Goal: Information Seeking & Learning: Check status

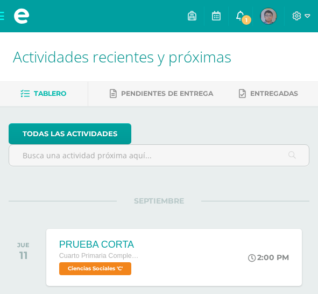
click at [238, 19] on icon at bounding box center [240, 16] width 9 height 10
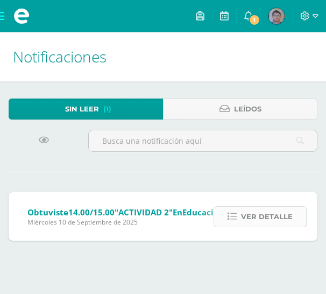
click at [252, 216] on span "Ver detalle" at bounding box center [267, 216] width 52 height 20
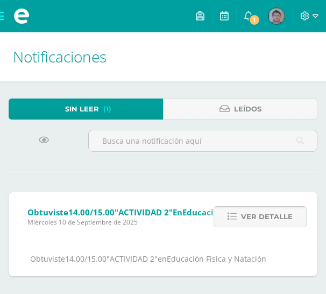
click at [264, 216] on span "Ver detalle" at bounding box center [267, 216] width 52 height 20
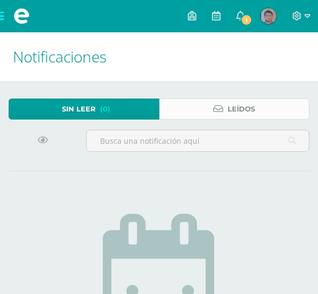
click at [227, 111] on span "Leídos" at bounding box center [240, 109] width 27 height 20
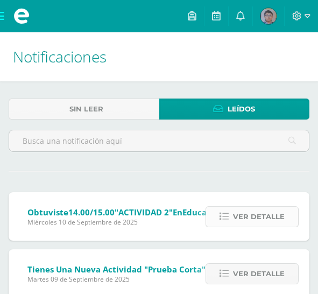
click at [233, 216] on link "Ver detalle" at bounding box center [251, 216] width 93 height 21
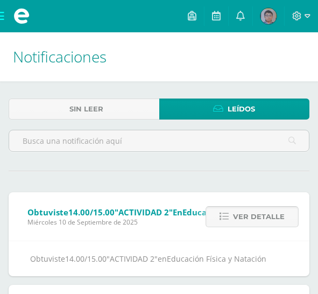
click at [233, 215] on link "Ver detalle" at bounding box center [251, 216] width 93 height 21
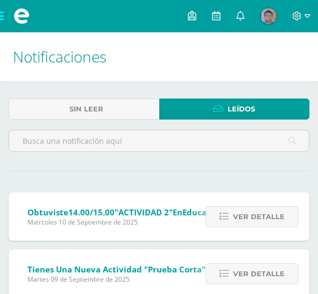
click at [267, 11] on img at bounding box center [268, 16] width 16 height 16
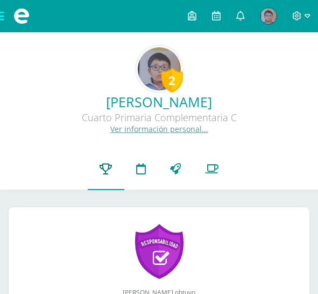
click at [109, 167] on icon at bounding box center [105, 168] width 12 height 11
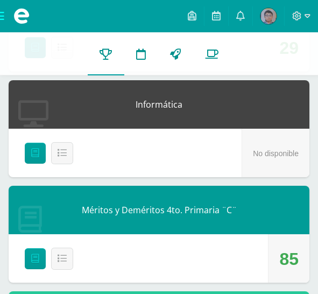
scroll to position [1129, 0]
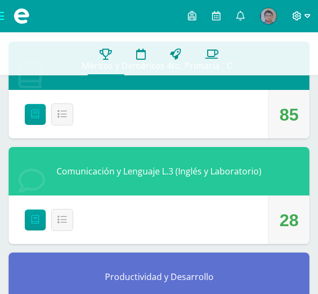
click at [303, 12] on span at bounding box center [301, 16] width 18 height 12
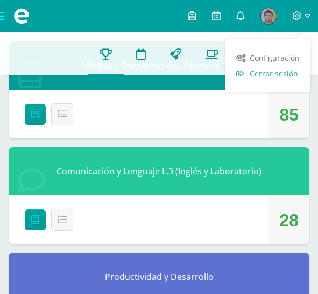
click at [286, 69] on span "Cerrar sesión" at bounding box center [273, 73] width 48 height 10
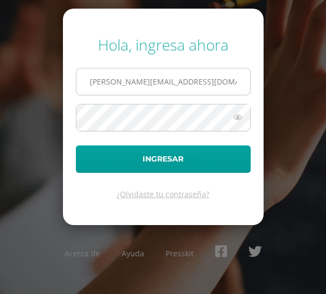
click at [129, 86] on input "s.chavarria.1cdb@gmail.com" at bounding box center [163, 81] width 174 height 26
type input "e.chavarria.5bdb@gmail.com"
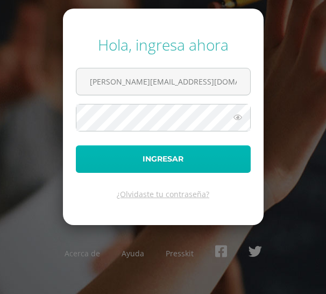
click at [150, 149] on button "Ingresar" at bounding box center [163, 158] width 175 height 27
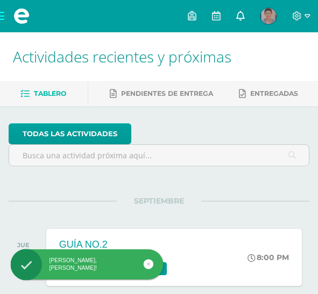
click at [245, 16] on link at bounding box center [241, 16] width 24 height 32
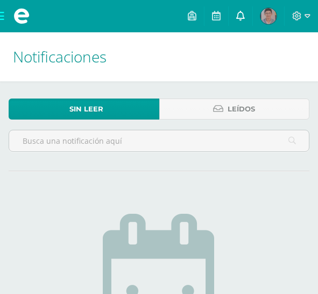
click at [242, 11] on icon at bounding box center [240, 16] width 9 height 10
click at [240, 16] on icon at bounding box center [240, 16] width 9 height 10
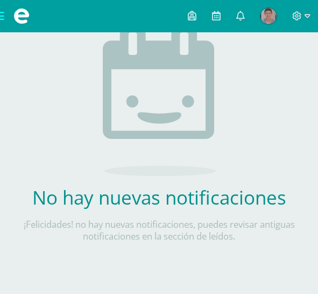
scroll to position [28, 0]
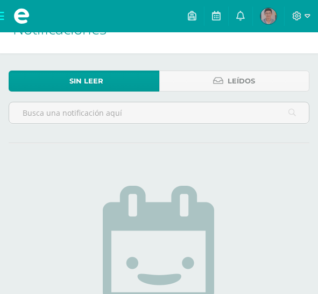
click at [261, 15] on img at bounding box center [268, 16] width 16 height 16
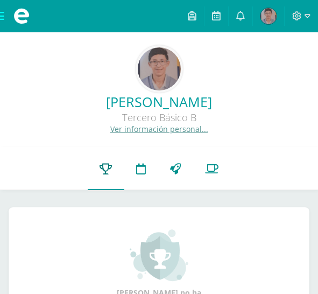
click at [104, 163] on icon at bounding box center [105, 168] width 12 height 11
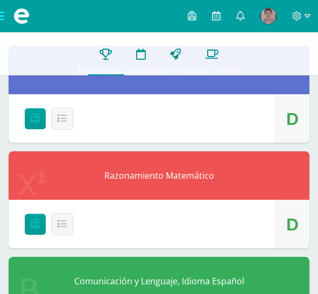
scroll to position [1183, 0]
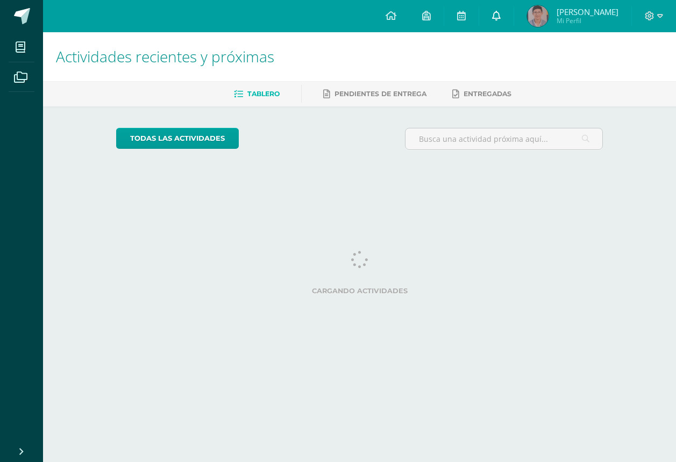
click at [513, 17] on link at bounding box center [496, 16] width 34 height 32
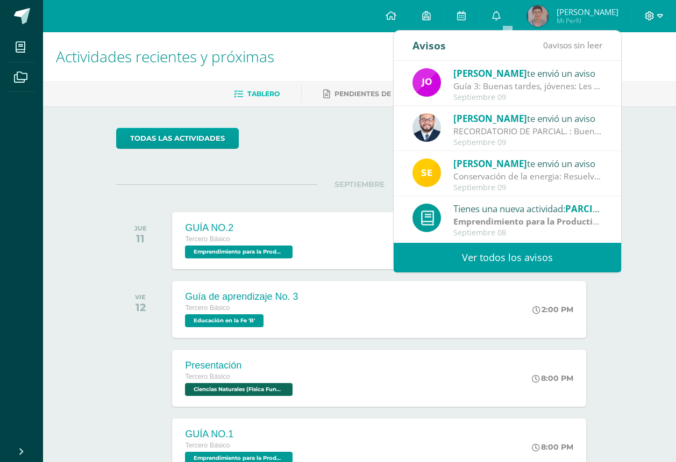
click at [658, 16] on icon at bounding box center [660, 16] width 6 height 4
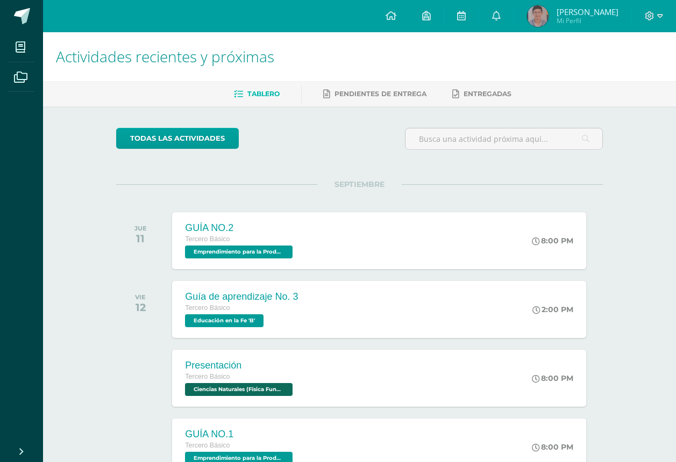
click at [603, 13] on span "Estuardo José" at bounding box center [587, 11] width 62 height 11
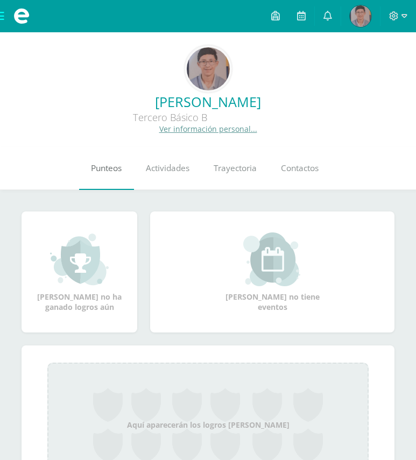
click at [96, 173] on span "Punteos" at bounding box center [106, 167] width 31 height 11
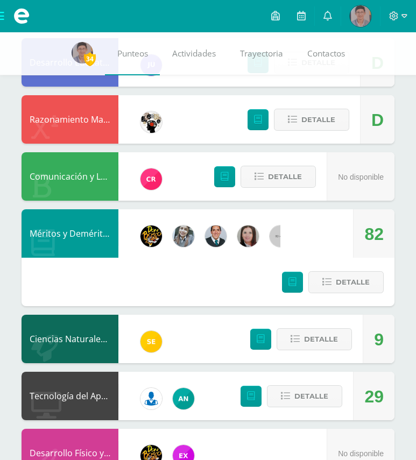
scroll to position [645, 0]
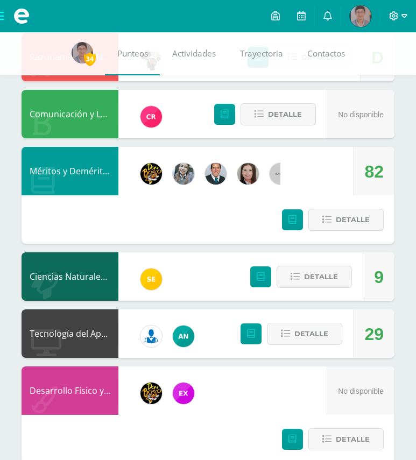
click at [396, 17] on icon at bounding box center [394, 16] width 10 height 10
click at [381, 72] on span "Cerrar sesión" at bounding box center [370, 73] width 48 height 10
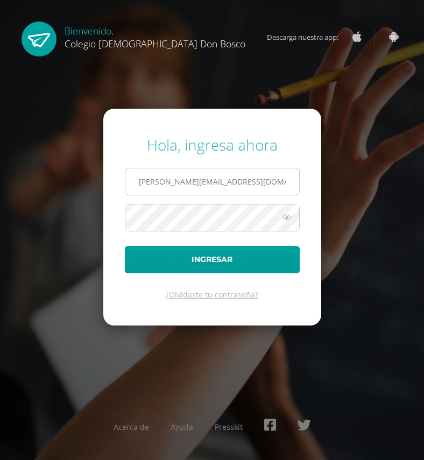
click at [191, 182] on input "[PERSON_NAME][EMAIL_ADDRESS][DOMAIN_NAME]" at bounding box center [212, 181] width 174 height 26
type input "[PERSON_NAME][EMAIL_ADDRESS][DOMAIN_NAME]"
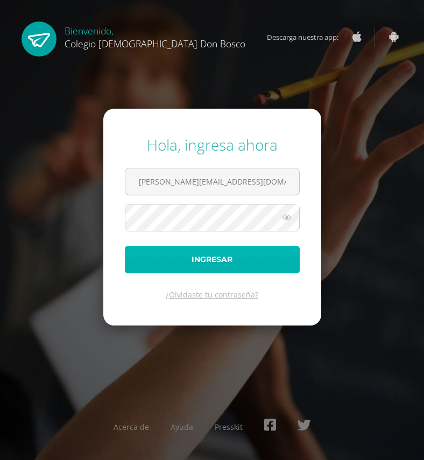
click at [212, 258] on button "Ingresar" at bounding box center [212, 259] width 175 height 27
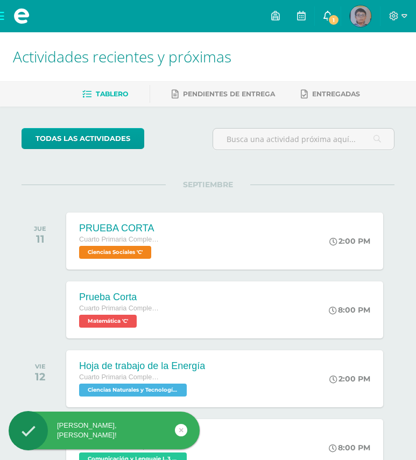
click at [327, 12] on icon at bounding box center [327, 16] width 9 height 10
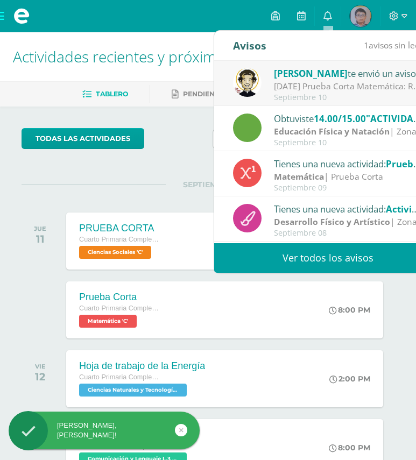
click at [324, 77] on span "[PERSON_NAME]" at bounding box center [311, 73] width 74 height 12
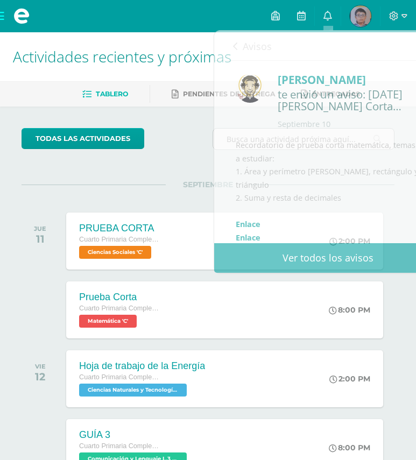
click at [361, 18] on img at bounding box center [360, 16] width 22 height 22
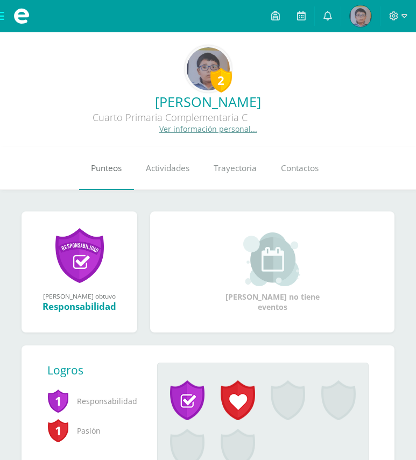
click at [111, 172] on span "Punteos" at bounding box center [106, 167] width 31 height 11
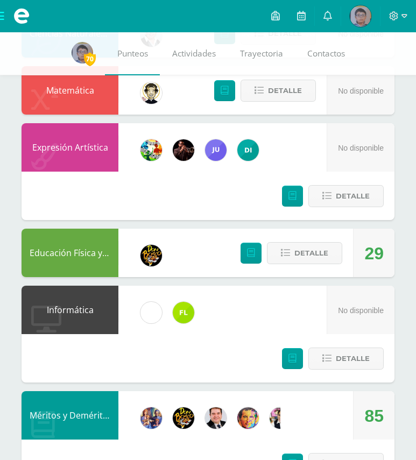
scroll to position [860, 0]
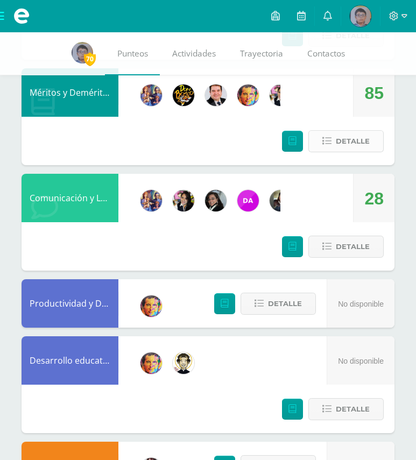
click at [331, 147] on button "Detalle" at bounding box center [345, 141] width 75 height 22
